Goal: Transaction & Acquisition: Download file/media

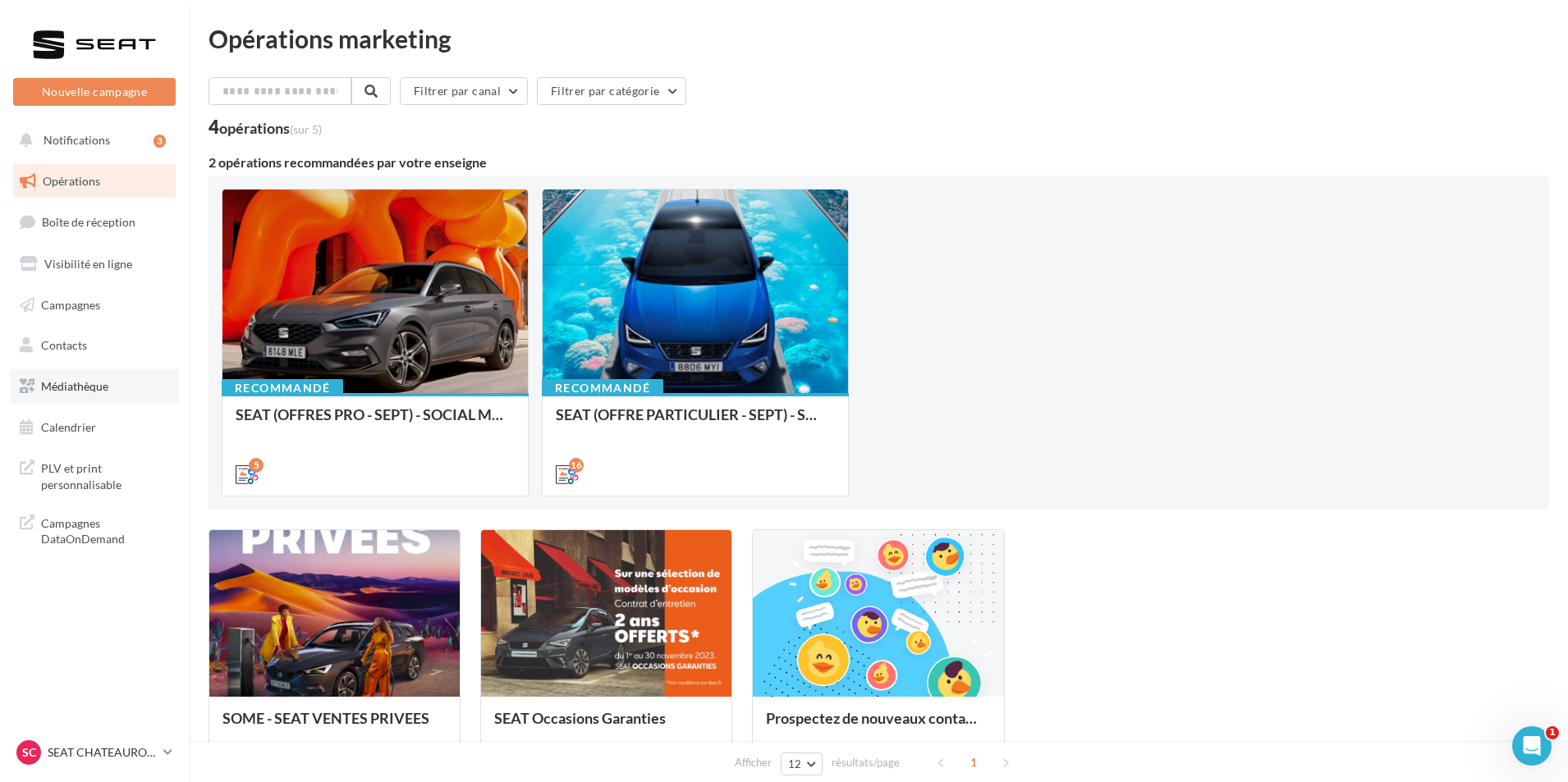
click at [110, 395] on link "Médiathèque" at bounding box center [95, 386] width 169 height 34
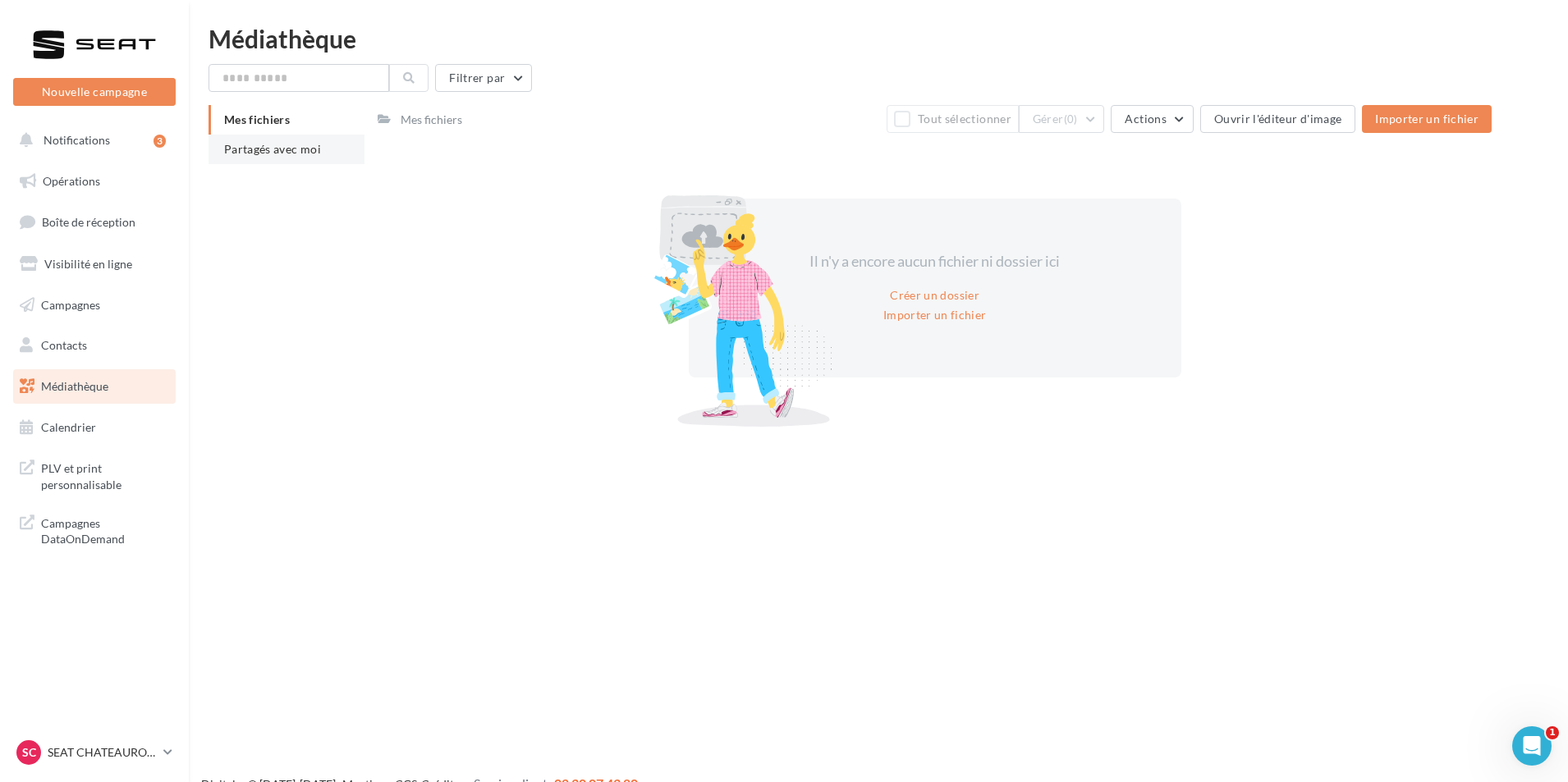
click at [280, 153] on span "Partagés avec moi" at bounding box center [272, 148] width 97 height 14
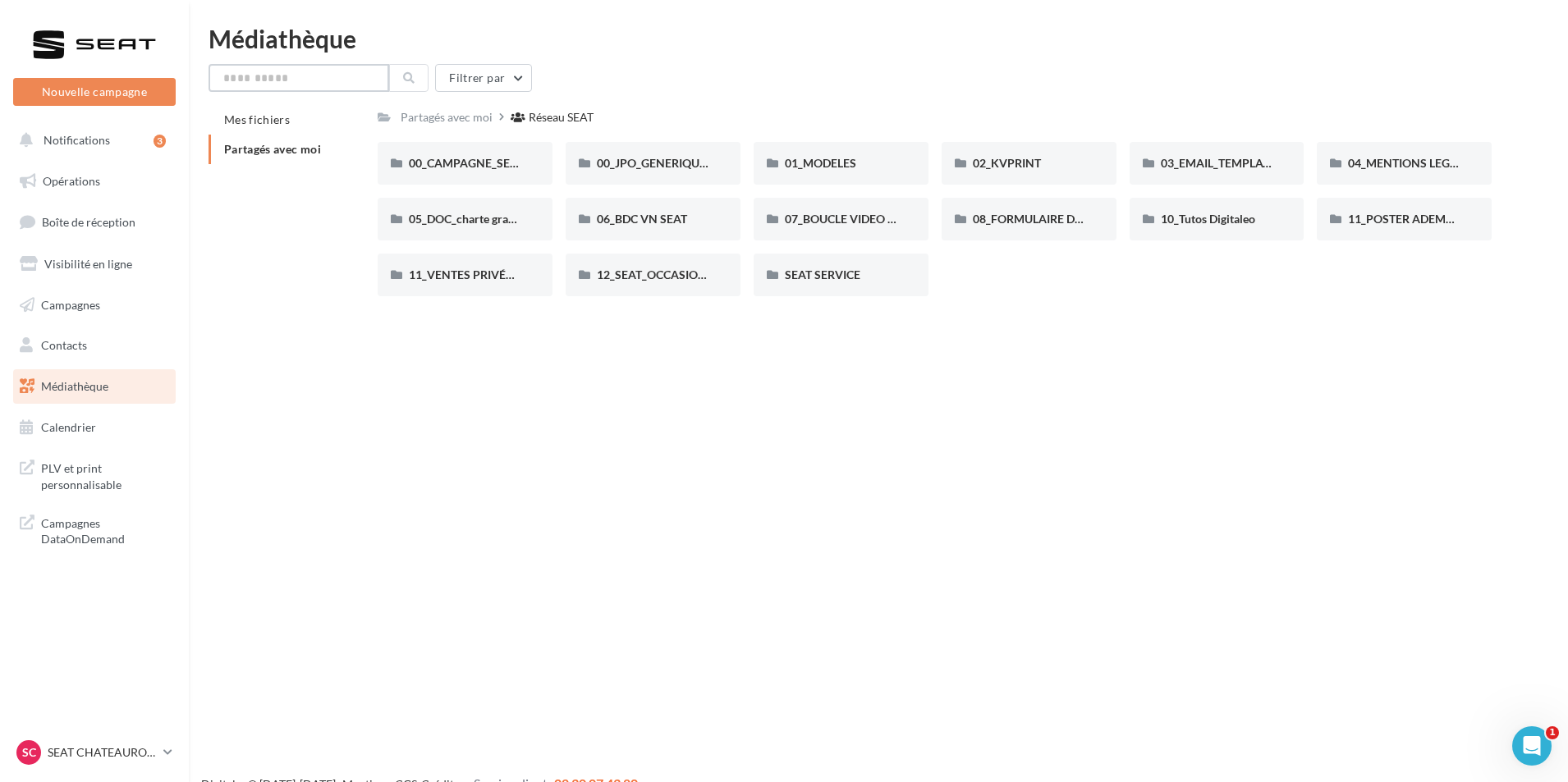
click at [301, 73] on input "text" at bounding box center [298, 78] width 181 height 28
type input "********"
click at [823, 155] on div "01_MODELES" at bounding box center [841, 163] width 175 height 43
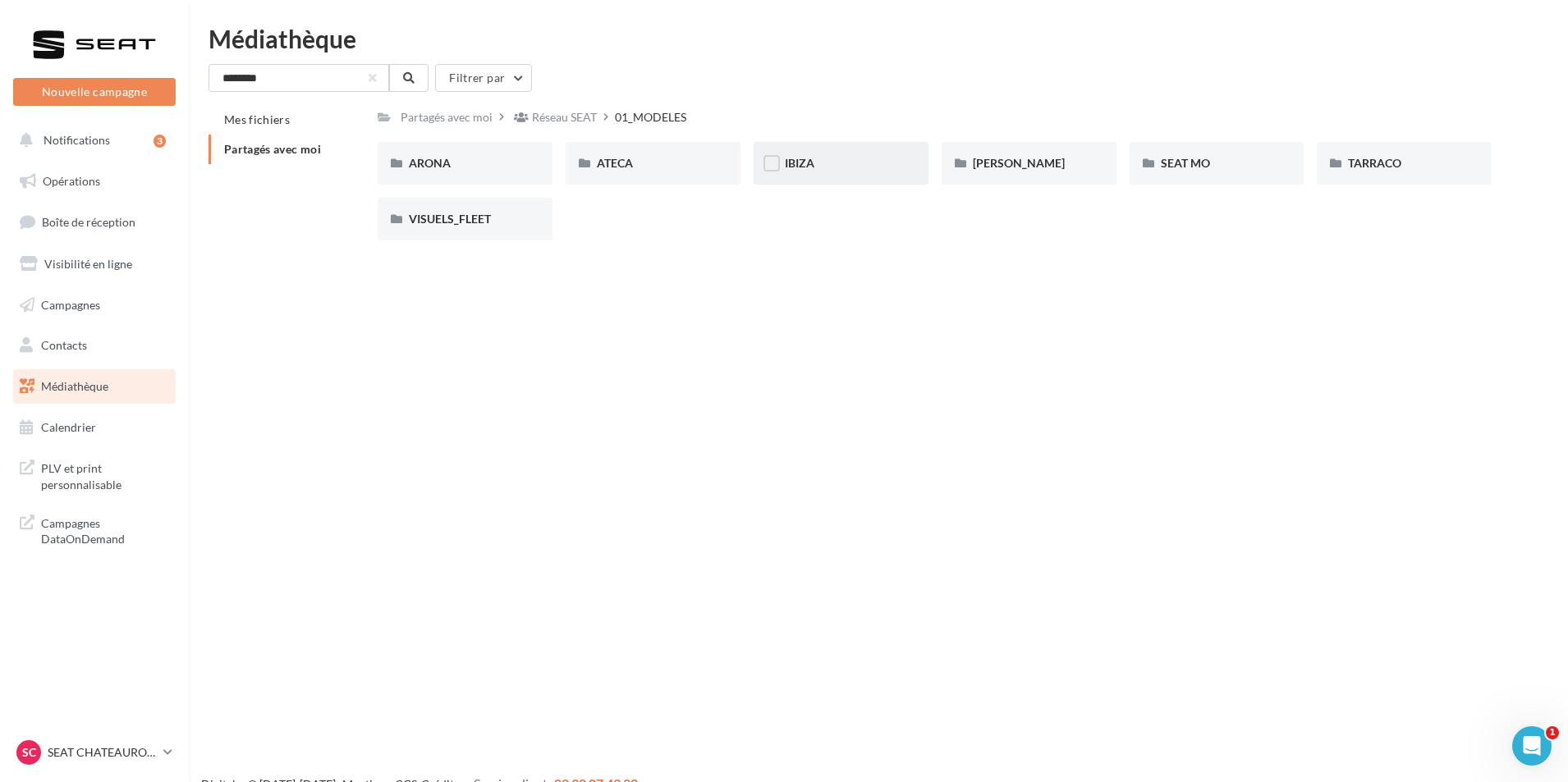
click at [903, 169] on div "IBIZA" at bounding box center [841, 163] width 175 height 43
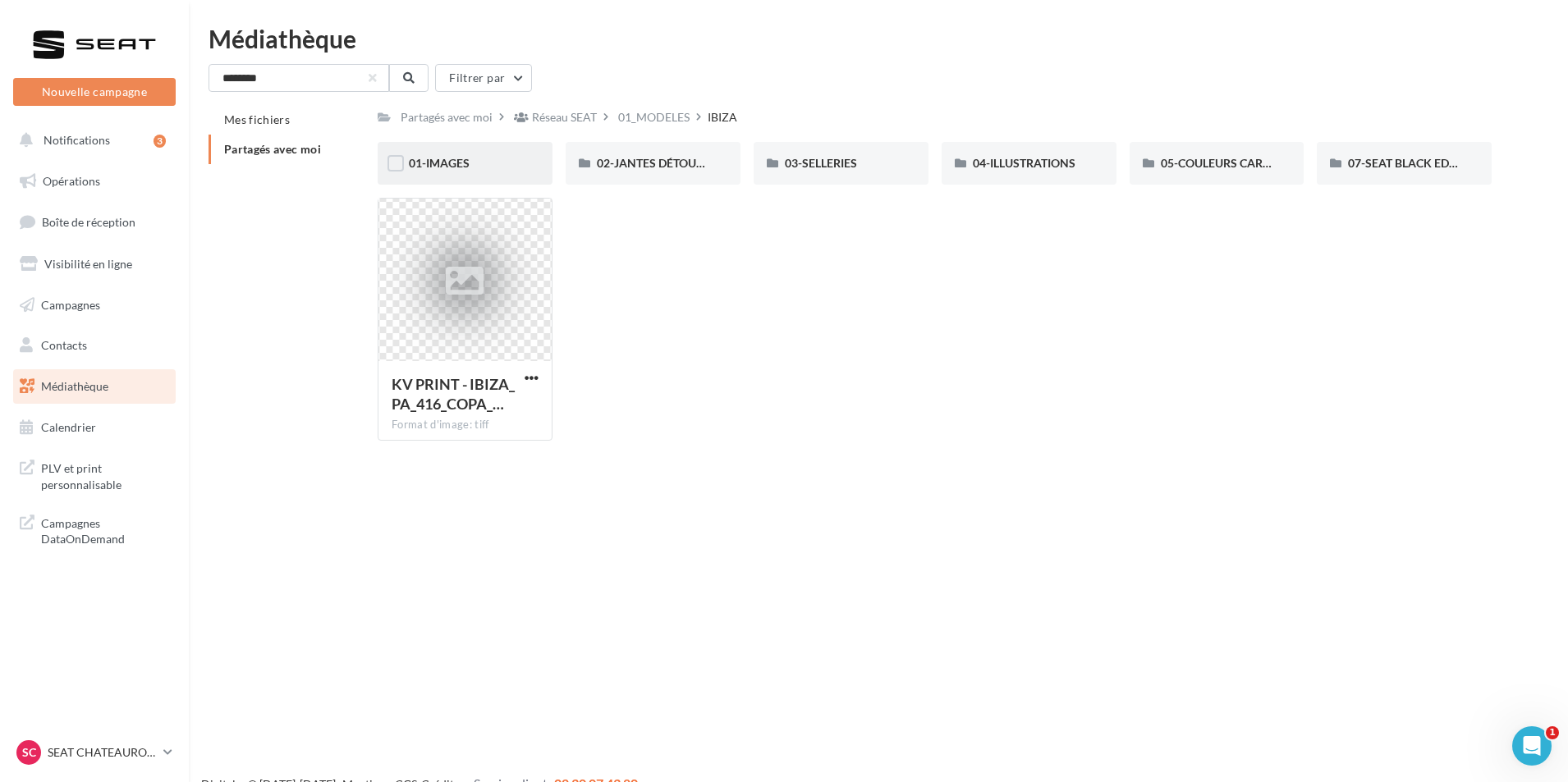
click at [488, 169] on div "01-IMAGES" at bounding box center [464, 163] width 112 height 17
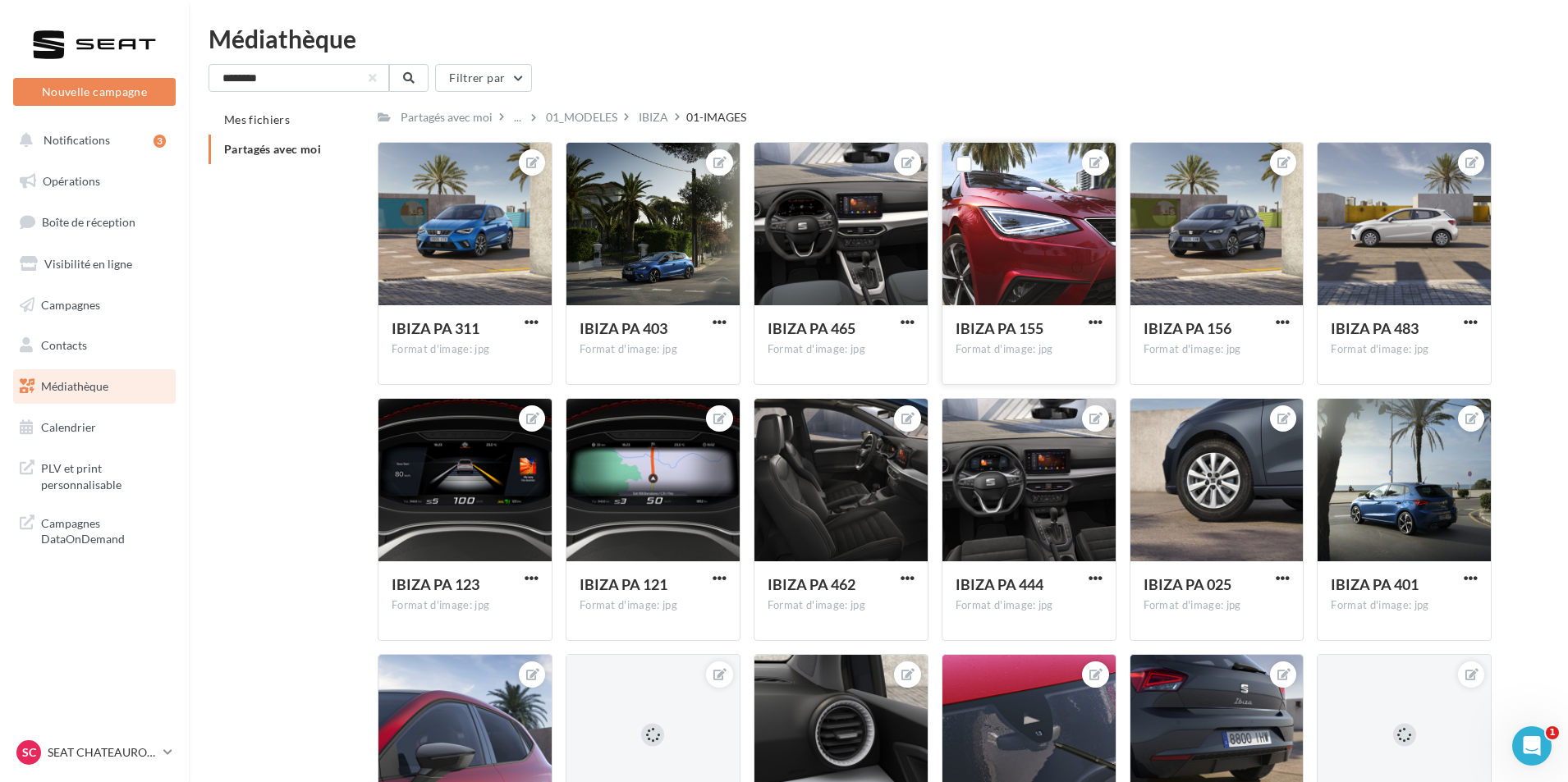
click at [1104, 318] on button "button" at bounding box center [1095, 323] width 20 height 17
click at [1025, 403] on button "Télécharger" at bounding box center [1018, 397] width 173 height 43
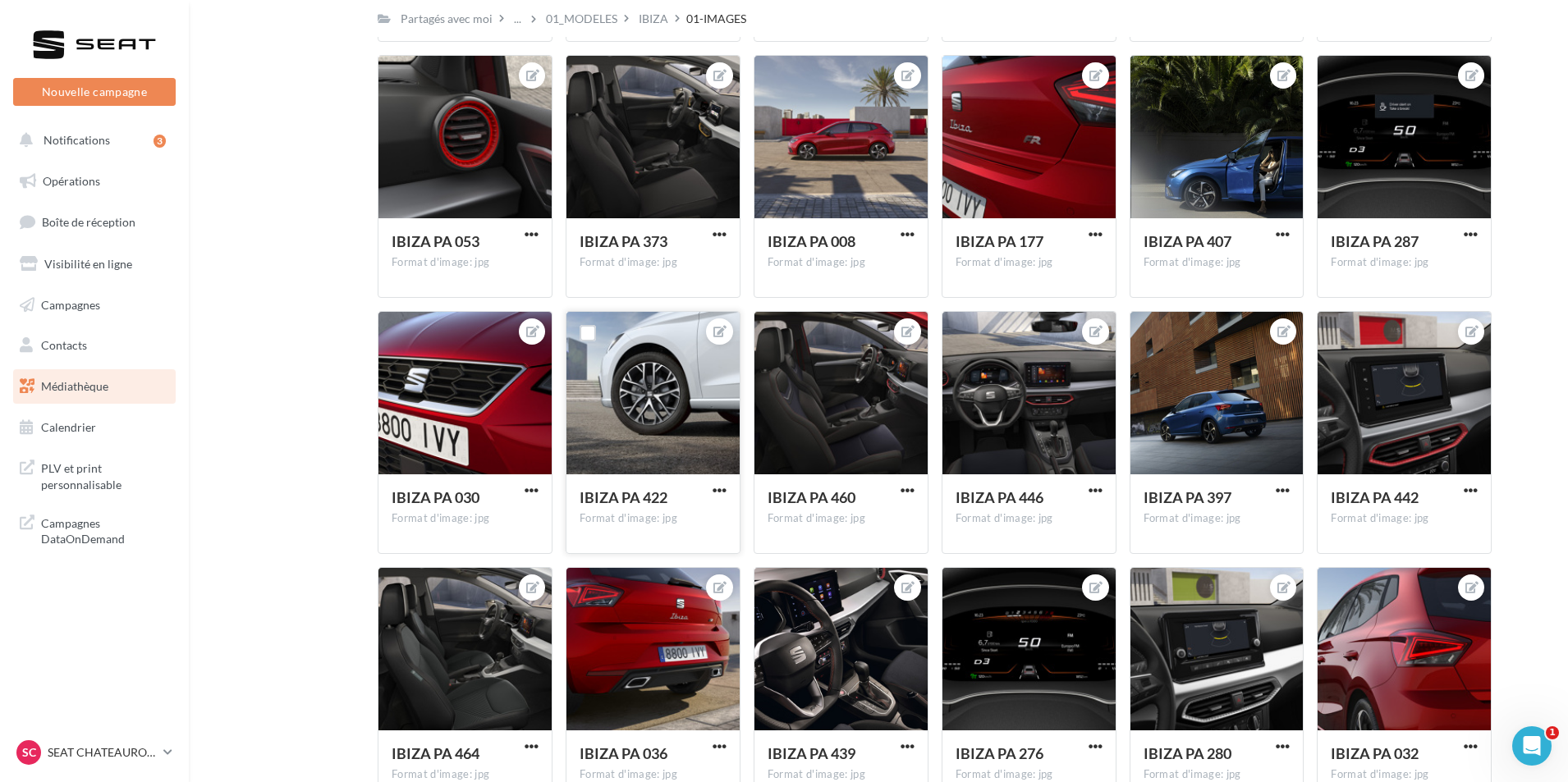
scroll to position [3570, 0]
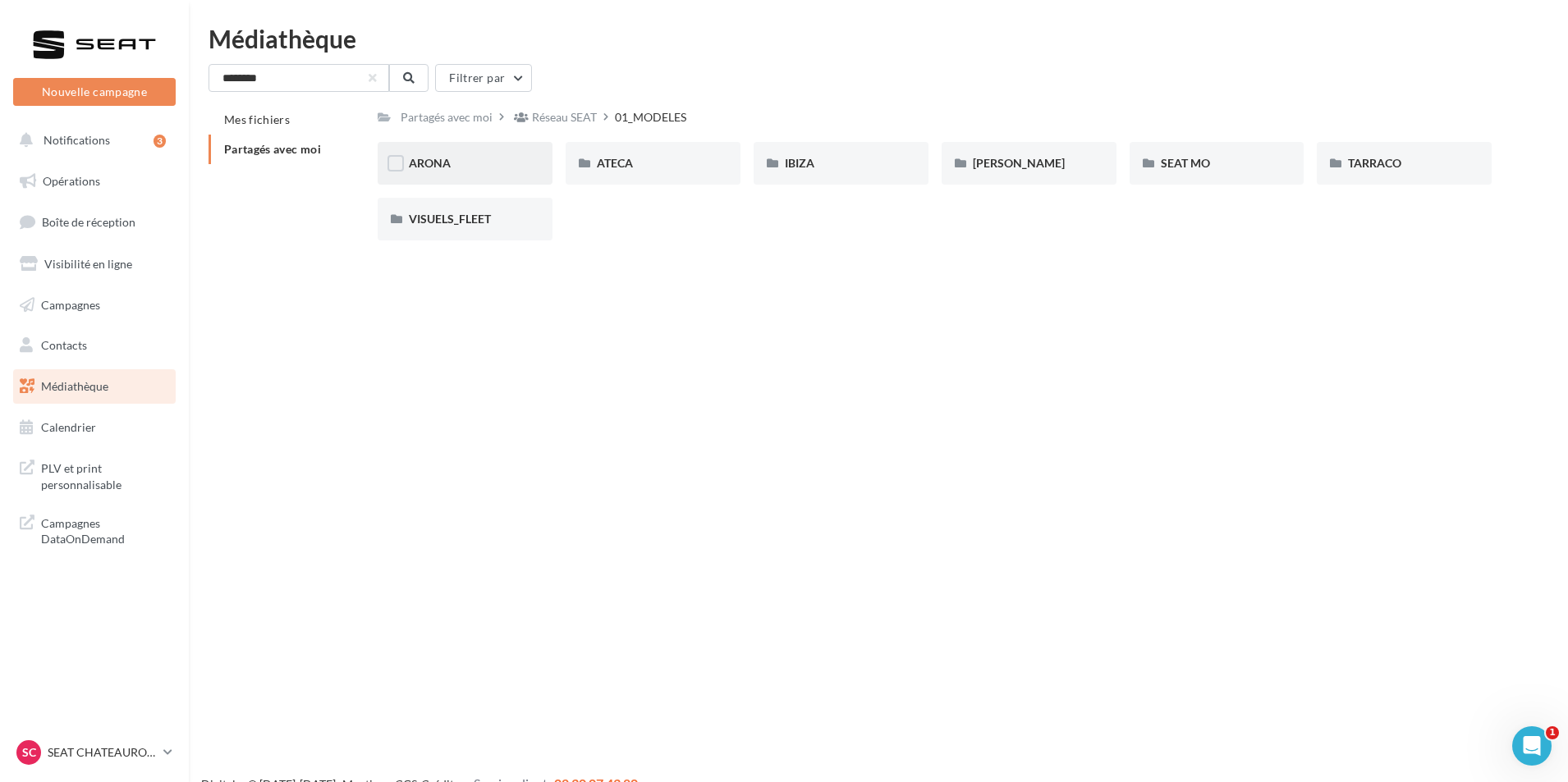
click at [464, 169] on div "ARONA" at bounding box center [464, 163] width 112 height 17
click at [498, 165] on div "01-IMAGES" at bounding box center [464, 163] width 112 height 17
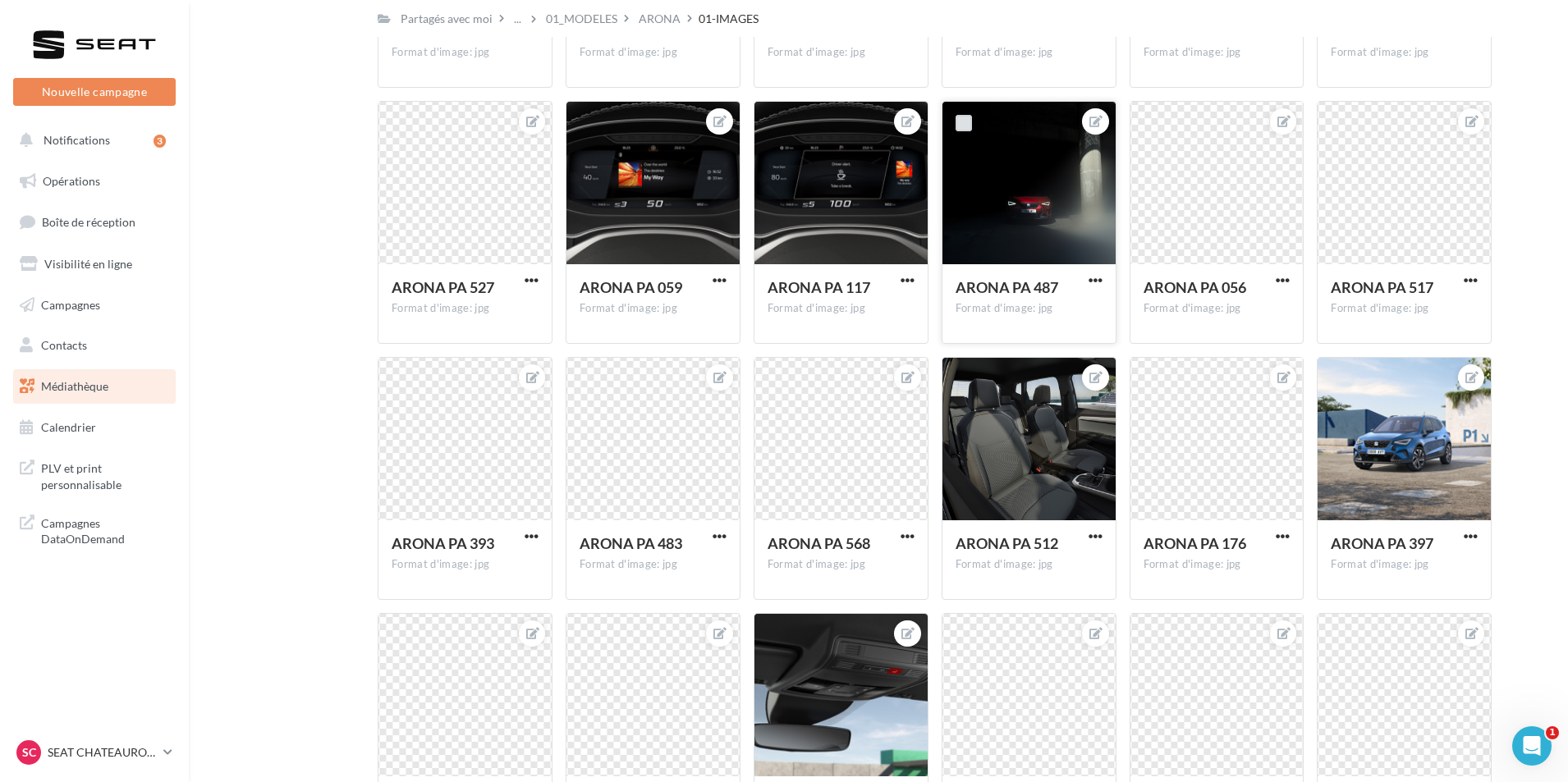
scroll to position [328, 0]
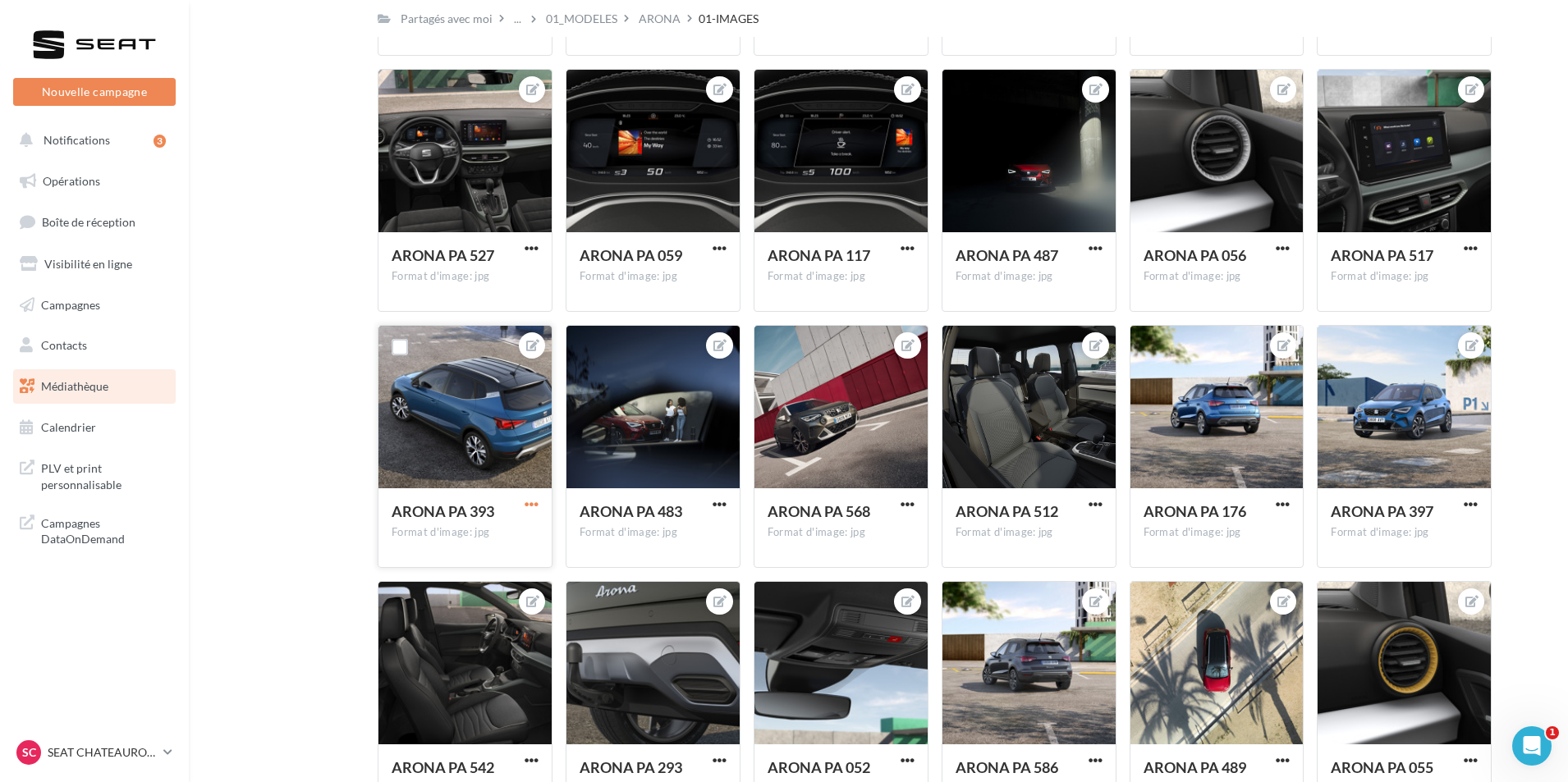
click at [536, 498] on span "button" at bounding box center [531, 504] width 14 height 14
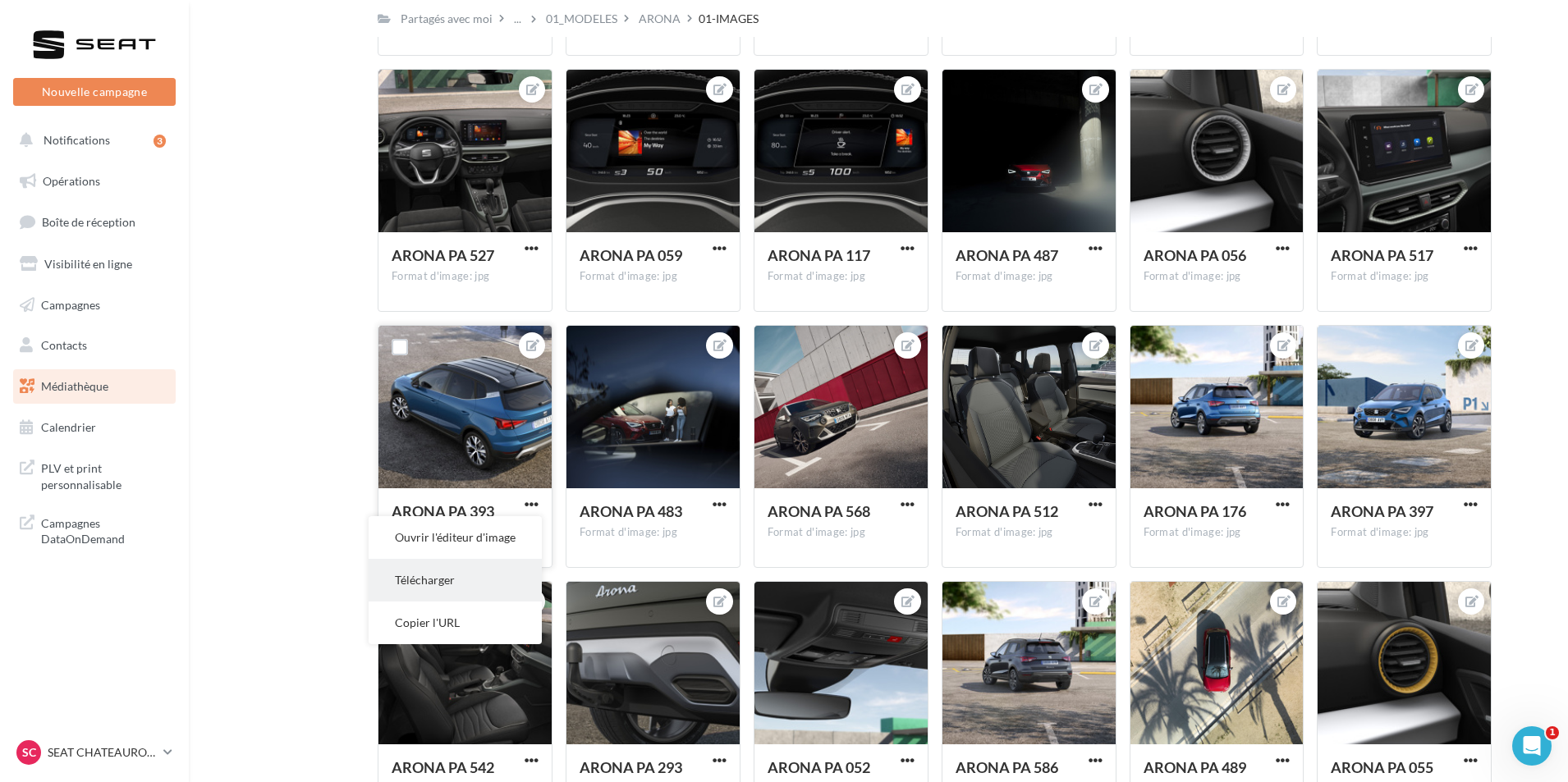
click at [465, 577] on button "Télécharger" at bounding box center [455, 580] width 173 height 43
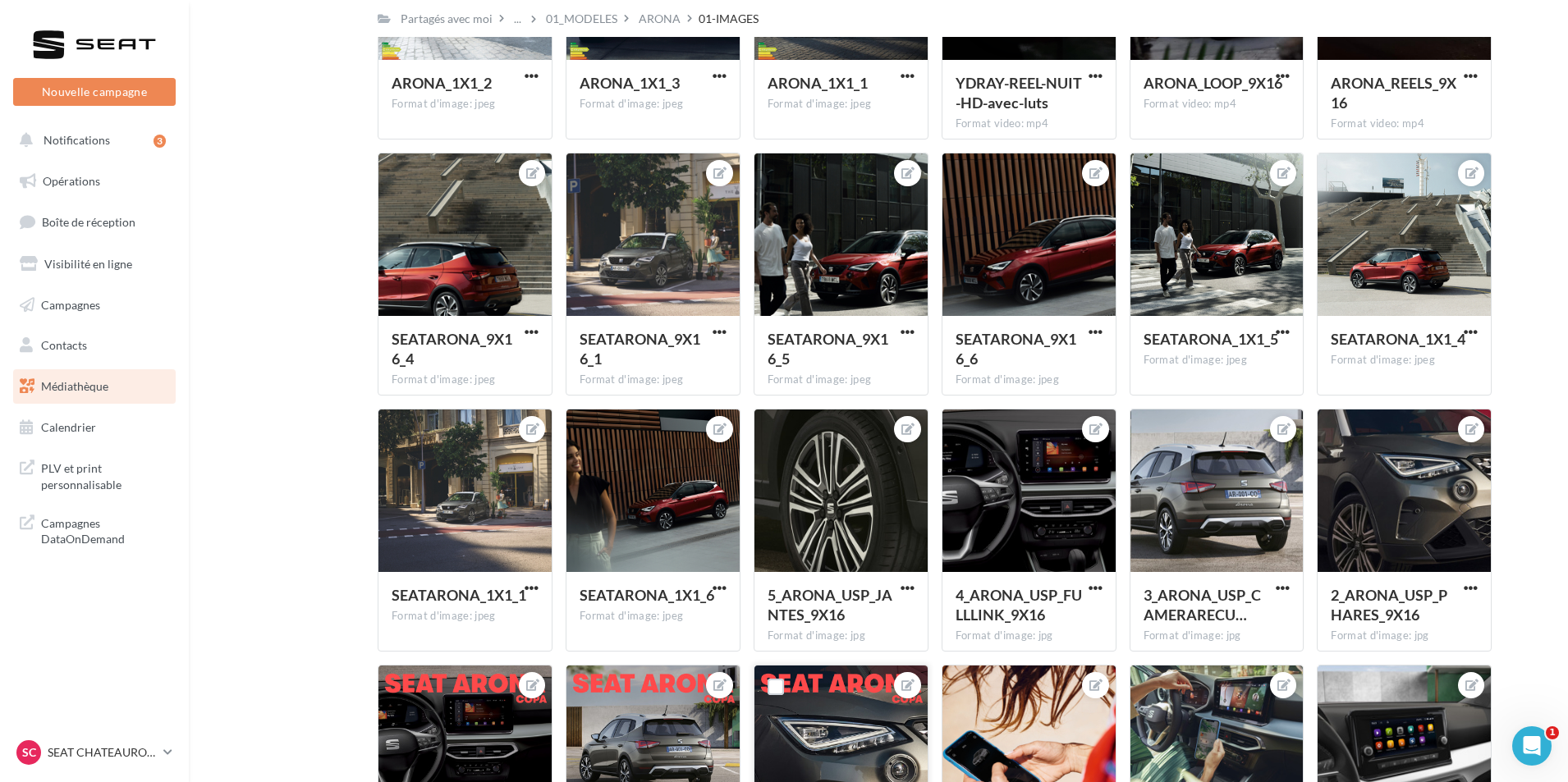
scroll to position [9958, 0]
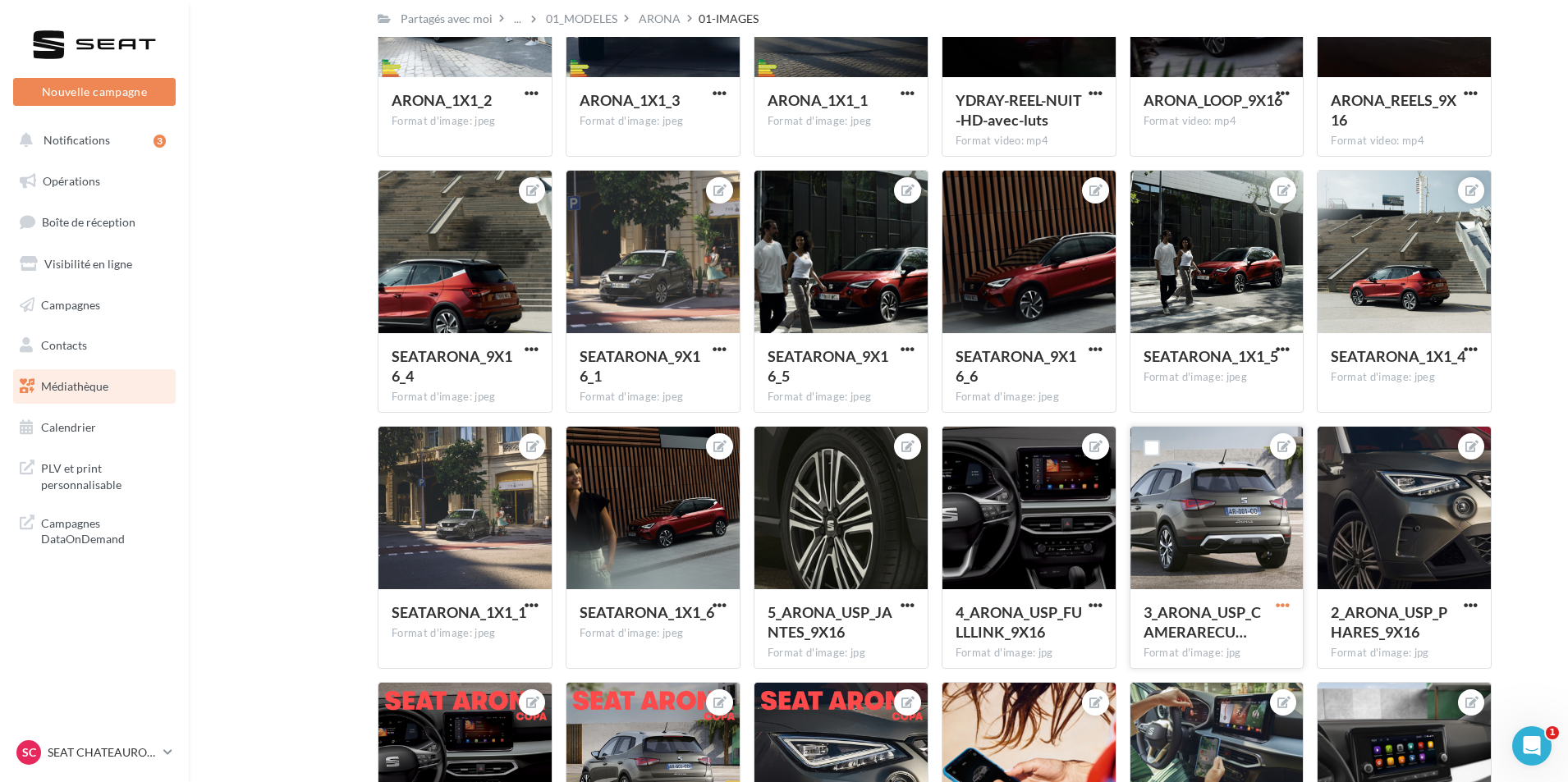
click at [1285, 606] on span "button" at bounding box center [1283, 605] width 14 height 14
click at [1225, 680] on button "Télécharger" at bounding box center [1206, 681] width 173 height 43
